Goal: Task Accomplishment & Management: Use online tool/utility

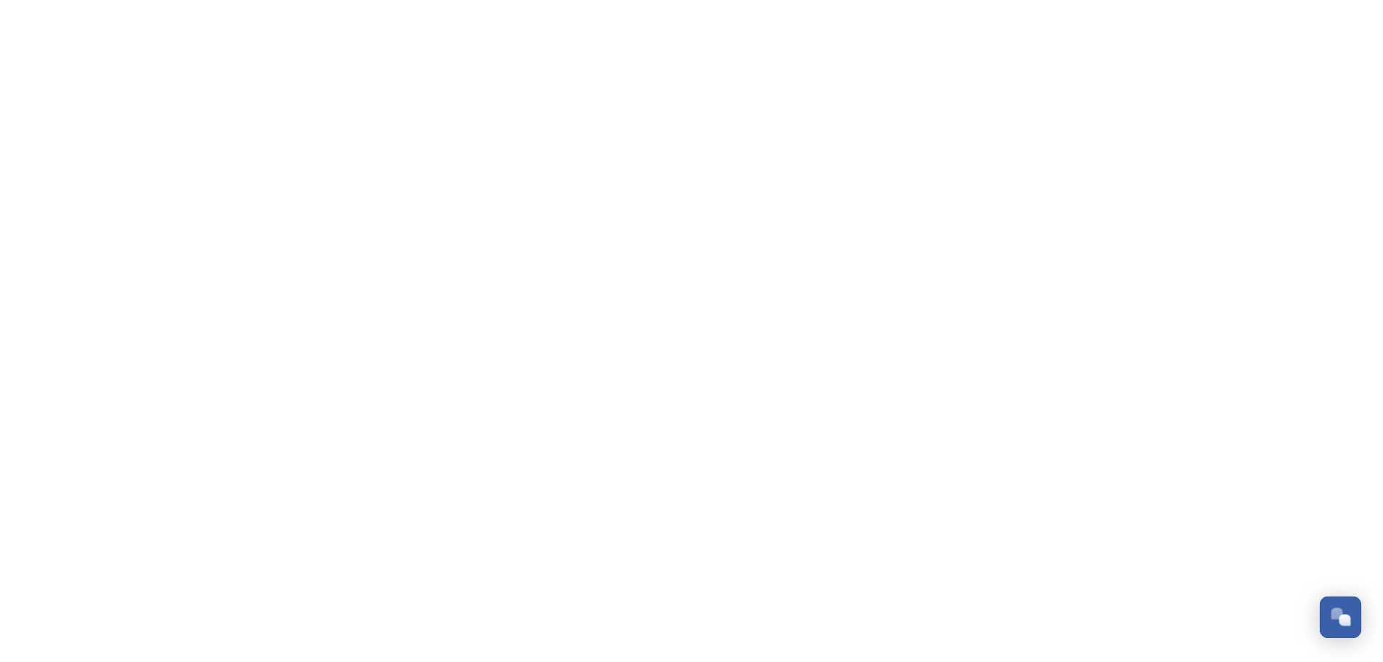
scroll to position [347, 0]
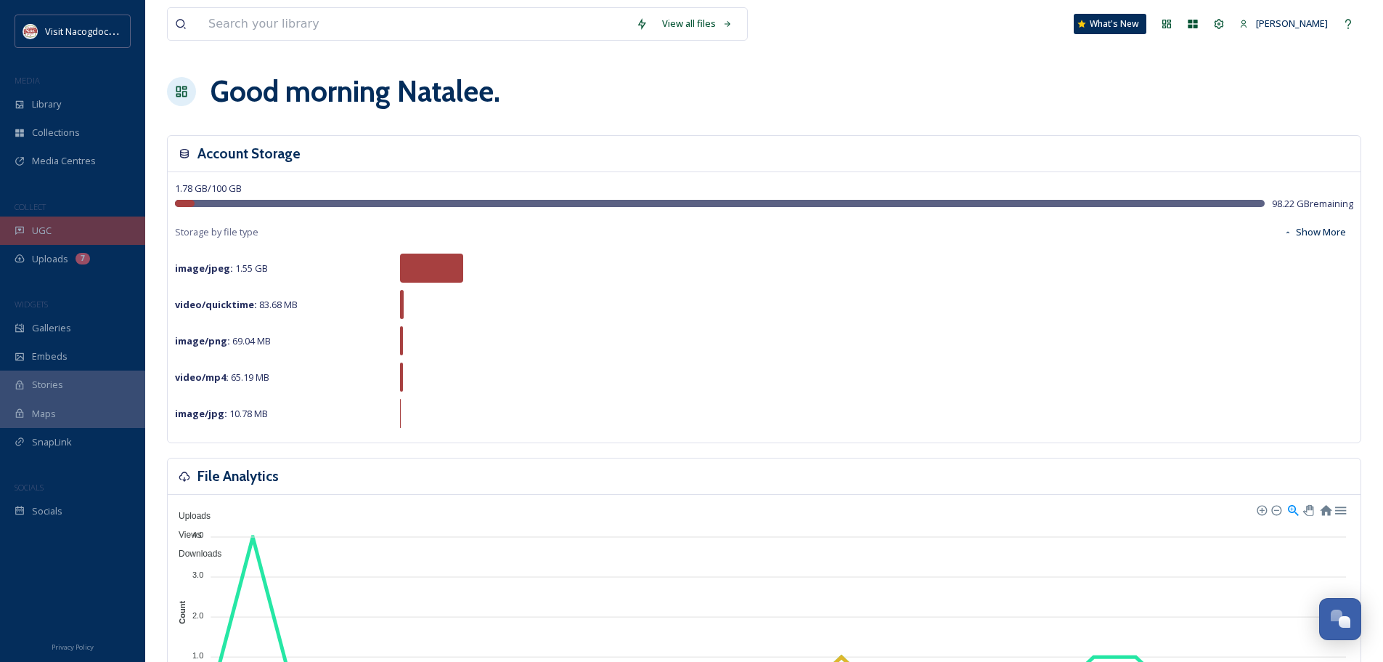
click at [99, 235] on div "UGC" at bounding box center [72, 230] width 145 height 28
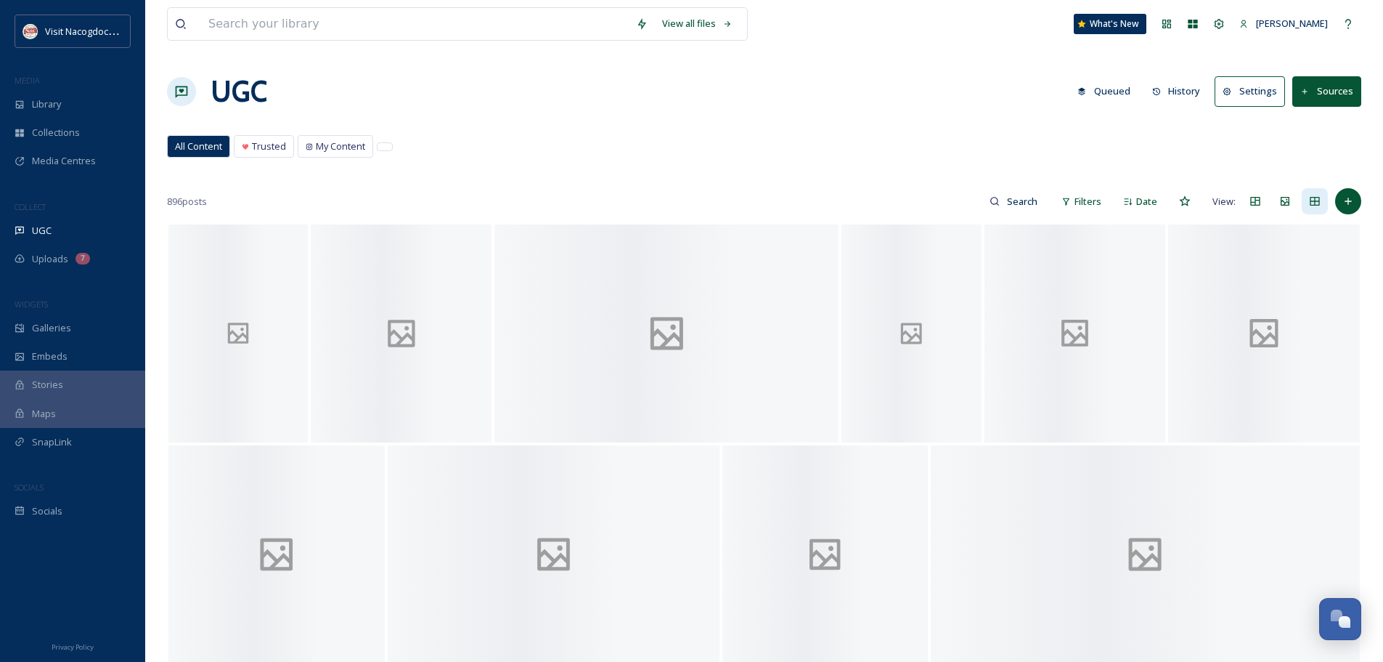
click at [1232, 91] on icon at bounding box center [1228, 91] width 9 height 9
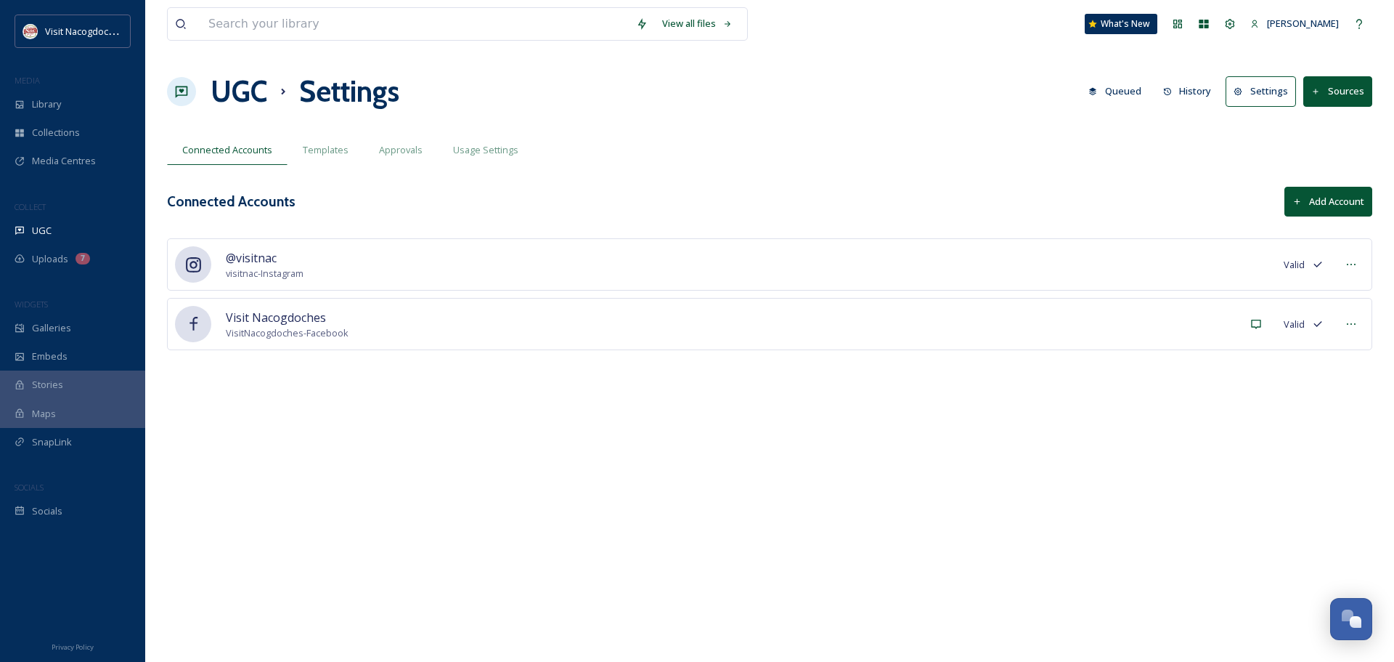
click at [1321, 86] on button "Sources" at bounding box center [1337, 91] width 69 height 30
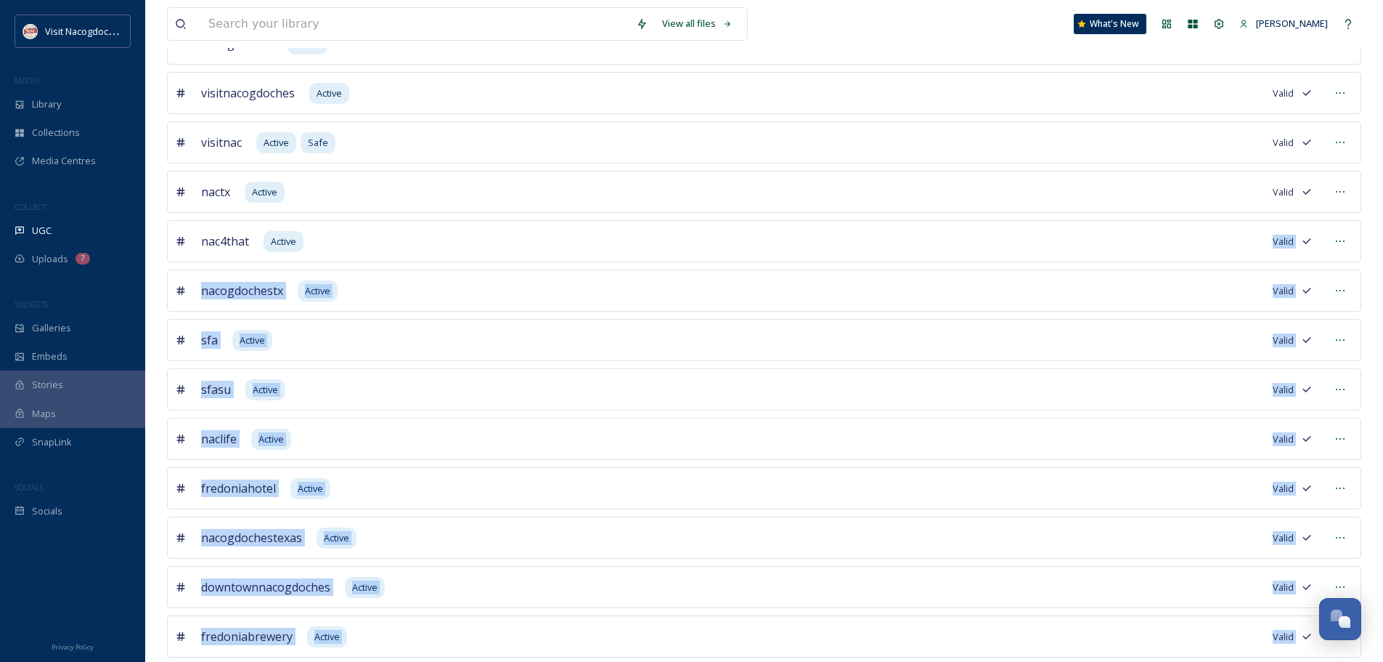
scroll to position [223, 0]
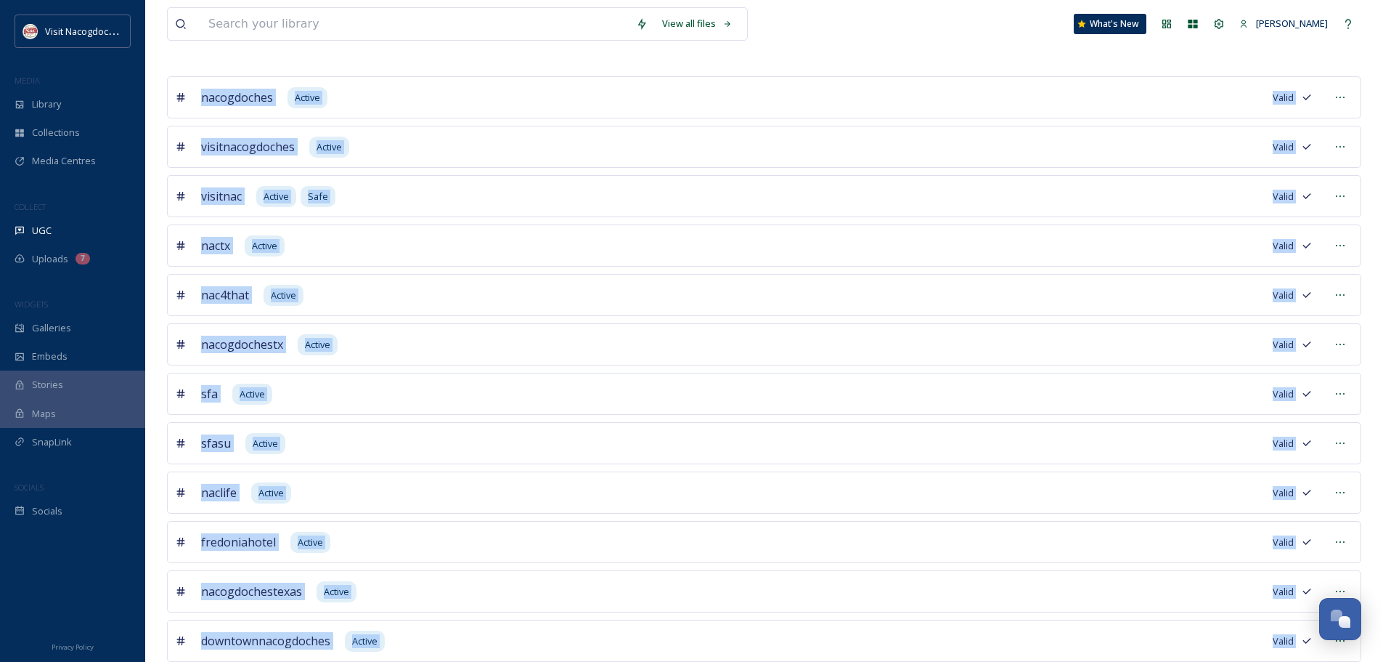
drag, startPoint x: 393, startPoint y: 605, endPoint x: 198, endPoint y: 81, distance: 558.5
click at [198, 81] on div "nacogdoches Active Valid visitnacogdoches Active Valid visitnac Active Safe Val…" at bounding box center [764, 492] width 1194 height 832
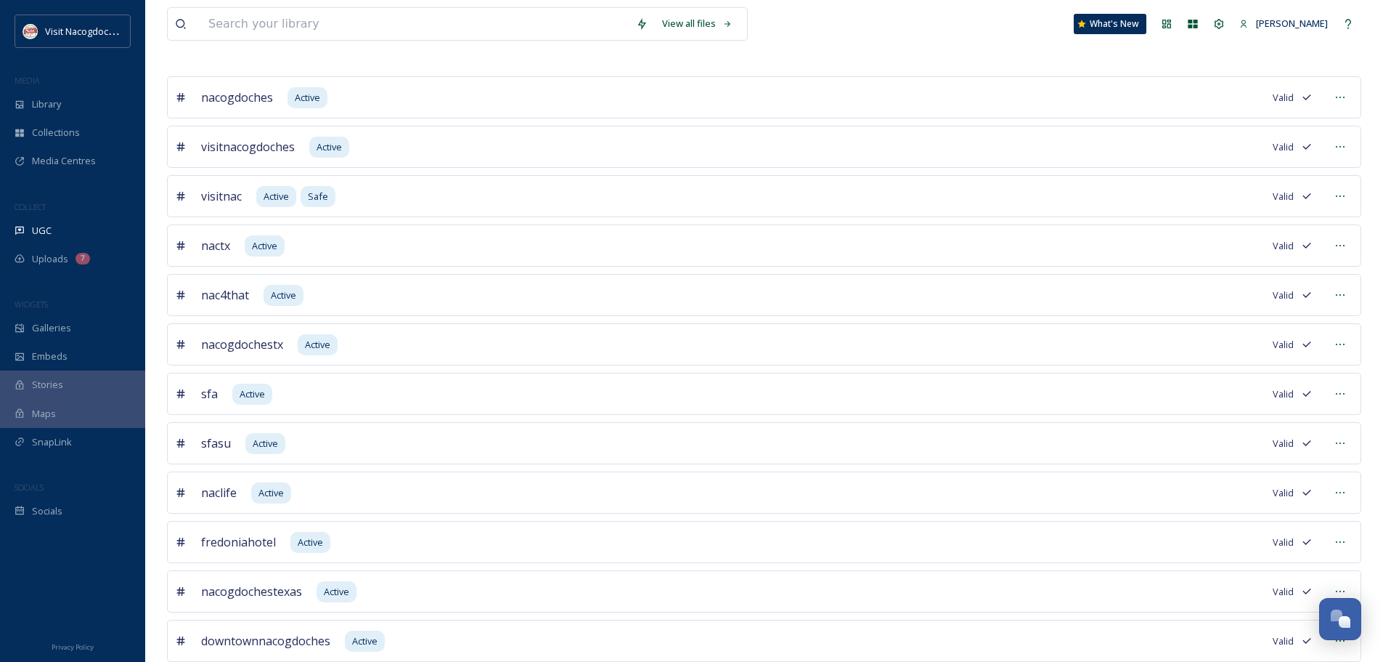
click at [434, 57] on div "View all files What's New [PERSON_NAME] UGC Sources Queued History Settings Sou…" at bounding box center [764, 364] width 1238 height 1175
click at [686, 65] on div "View all files What's New [PERSON_NAME] UGC Sources Queued History Settings Sou…" at bounding box center [764, 364] width 1238 height 1175
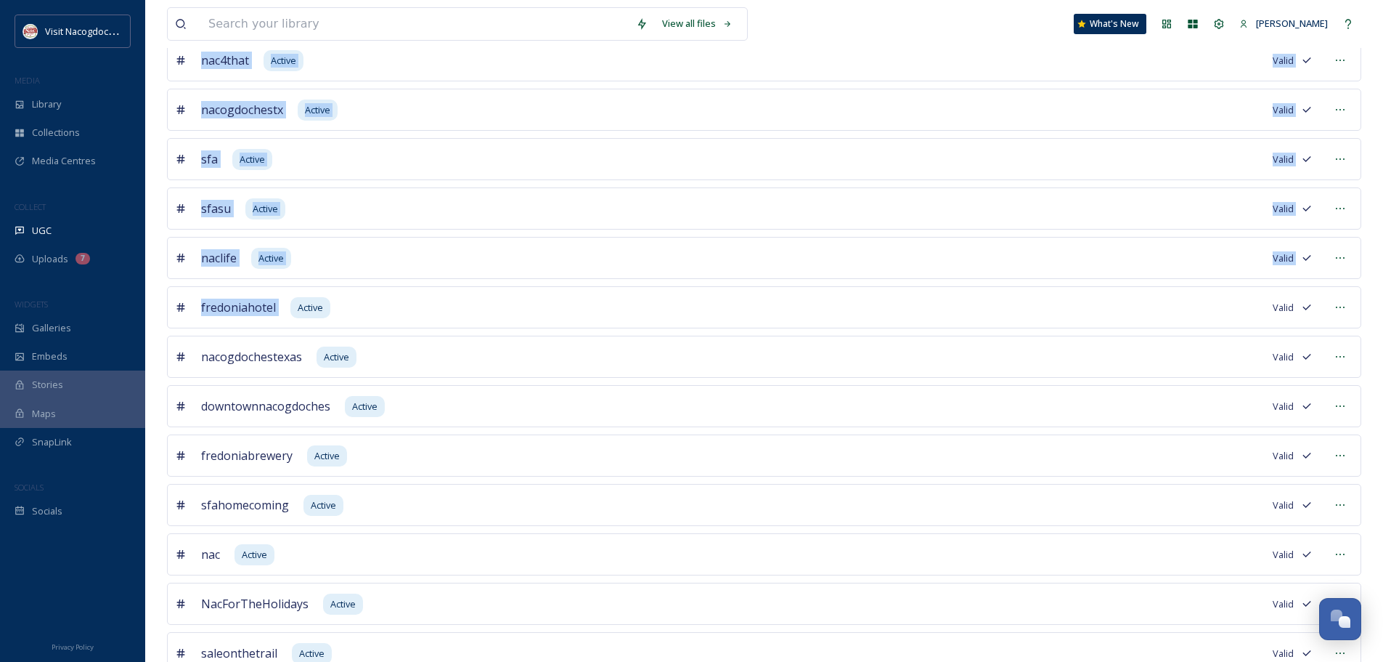
scroll to position [513, 0]
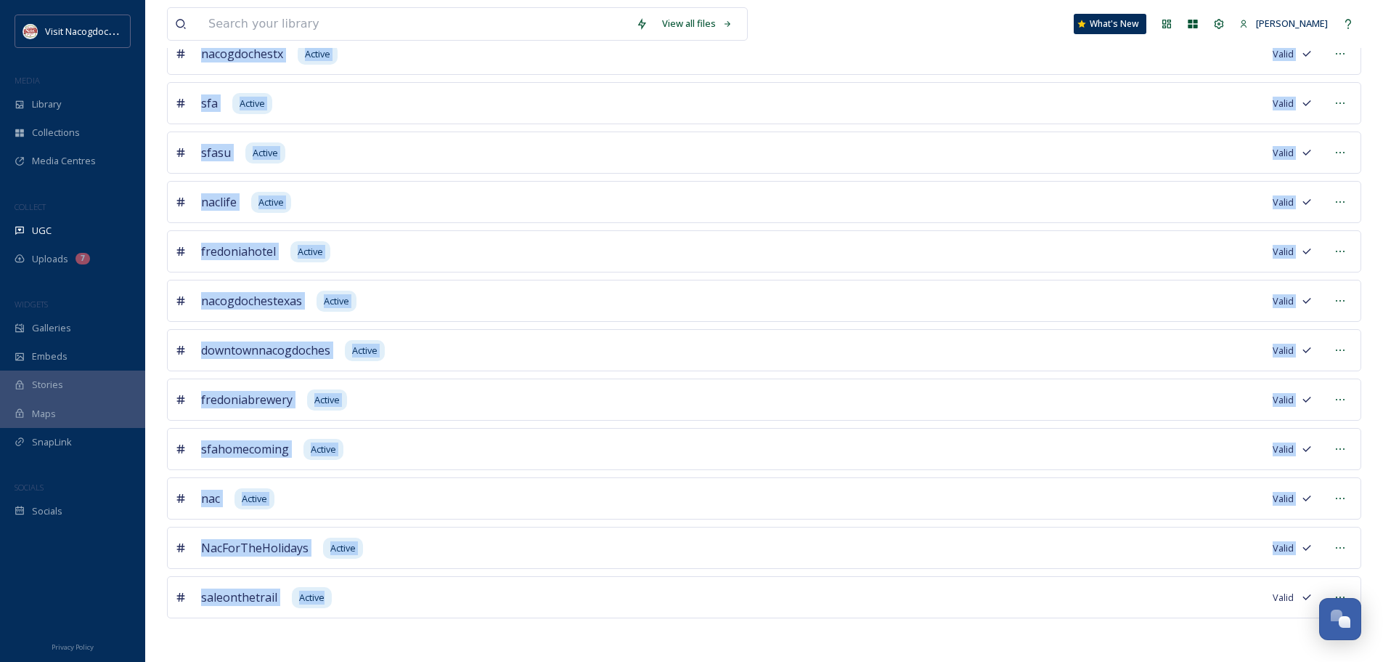
drag, startPoint x: 200, startPoint y: 96, endPoint x: 480, endPoint y: 579, distance: 558.6
click at [480, 579] on div "nacogdoches Active Valid visitnacogdoches Active Valid visitnac Active Safe Val…" at bounding box center [764, 202] width 1194 height 832
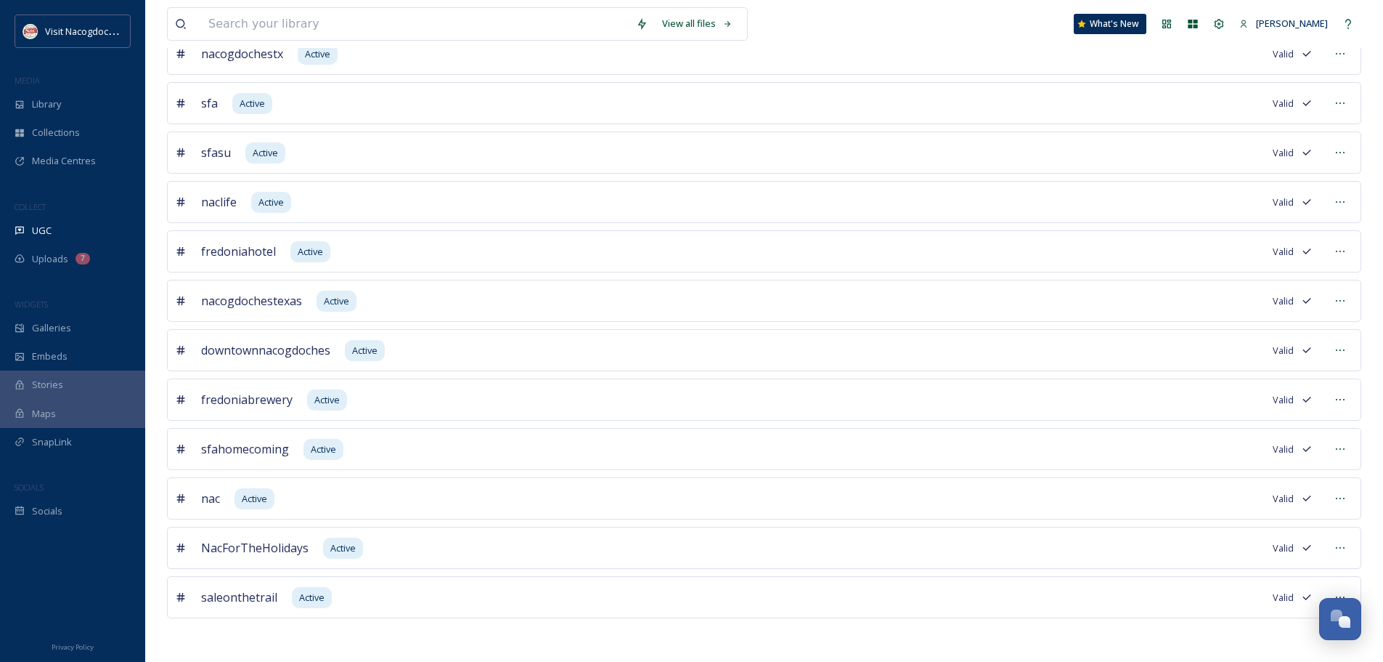
click at [1041, 657] on div "nacogdoches Active Valid visitnacogdoches Active Valid visitnac Active Safe Val…" at bounding box center [764, 224] width 1194 height 876
